Goal: Task Accomplishment & Management: Use online tool/utility

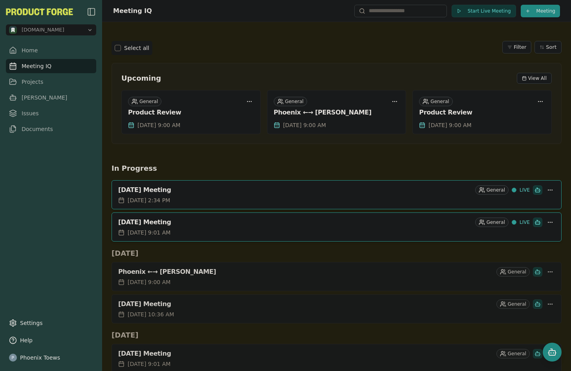
scroll to position [57, 0]
click at [421, 231] on div "[DATE] 9:01 AM" at bounding box center [336, 232] width 437 height 8
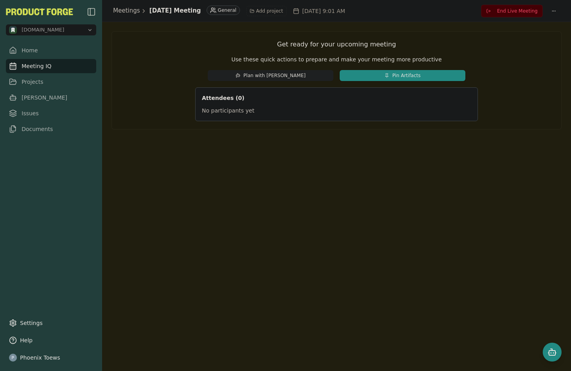
click at [526, 10] on span "End Live Meeting" at bounding box center [517, 11] width 40 height 6
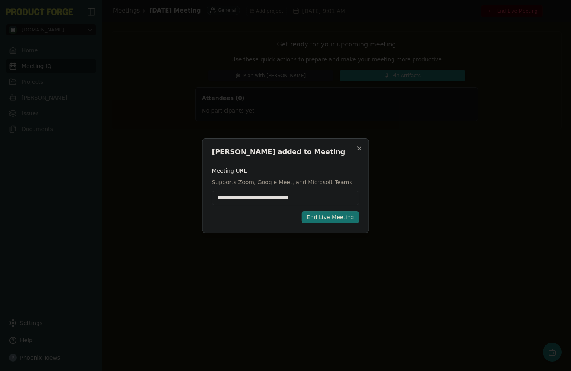
click at [337, 218] on div "End Live Meeting" at bounding box center [331, 217] width 48 height 8
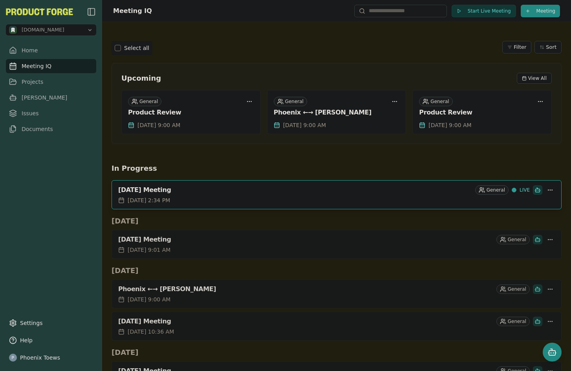
click at [300, 189] on div "[DATE] Meeting" at bounding box center [295, 190] width 354 height 8
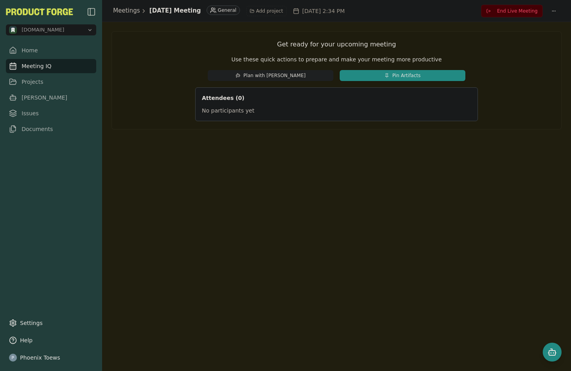
click at [498, 7] on button "End Live Meeting" at bounding box center [512, 11] width 62 height 13
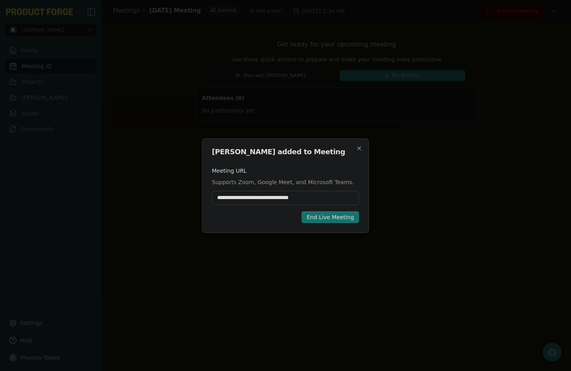
click at [317, 218] on div "End Live Meeting" at bounding box center [331, 217] width 48 height 8
